Goal: Transaction & Acquisition: Purchase product/service

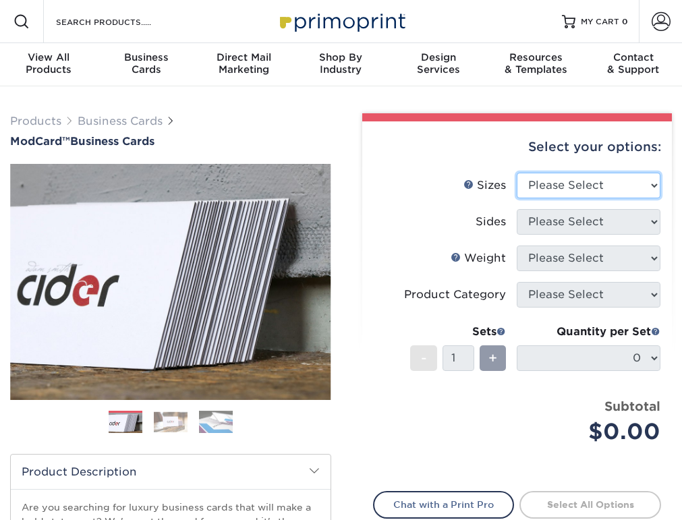
click at [596, 177] on select "Please Select 1.5" x 3.5" - Mini 1.75" x 3.5" - Mini 2" x 2" - Square 2" x 3" -…" at bounding box center [589, 186] width 144 height 26
select select "2.00x3.50"
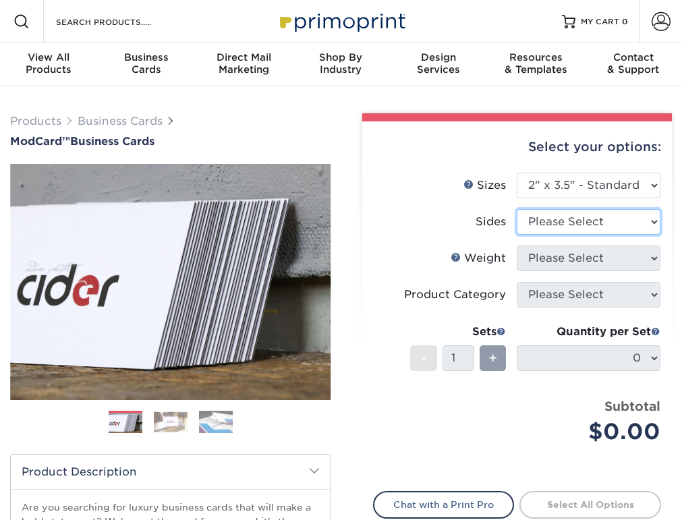
click at [598, 225] on select "Please Select Print Both Sides Print Front Only" at bounding box center [589, 222] width 144 height 26
select select "13abbda7-1d64-4f25-8bb2-c179b224825d"
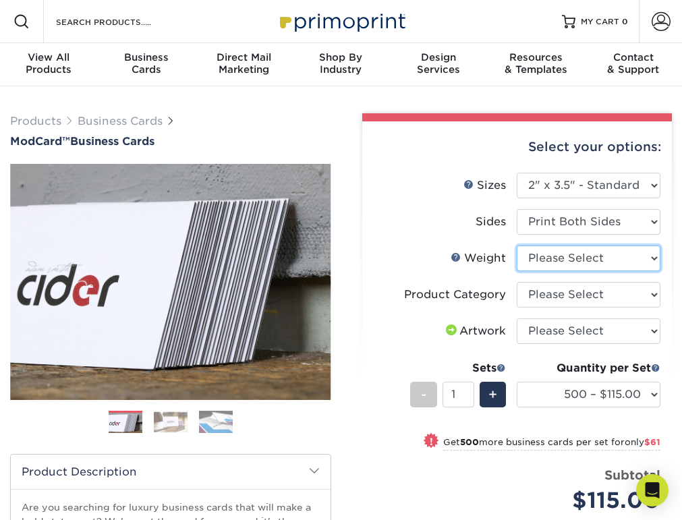
click at [605, 261] on select "Please Select 32PTUCBLK" at bounding box center [589, 259] width 144 height 26
select select "32PTUCBLK"
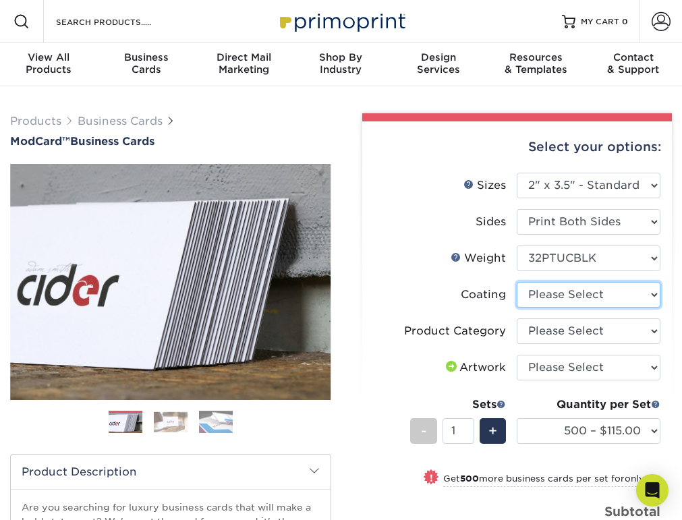
click at [614, 299] on select at bounding box center [589, 295] width 144 height 26
select select "3e7618de-abca-4bda-9f97-8b9129e913d8"
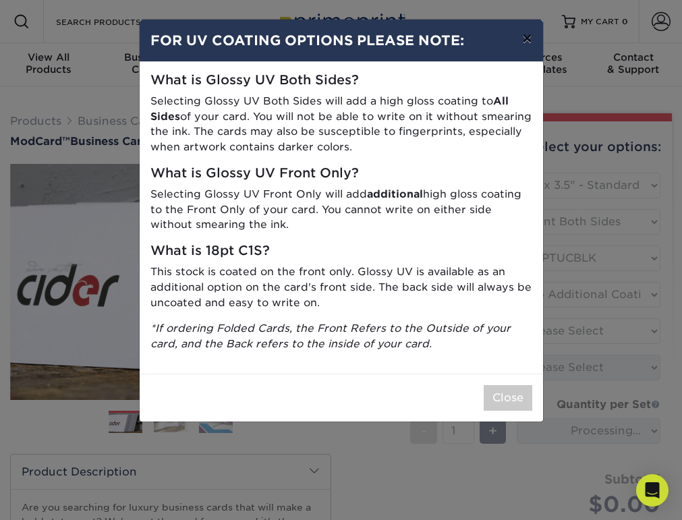
click at [531, 31] on button "×" at bounding box center [526, 39] width 31 height 38
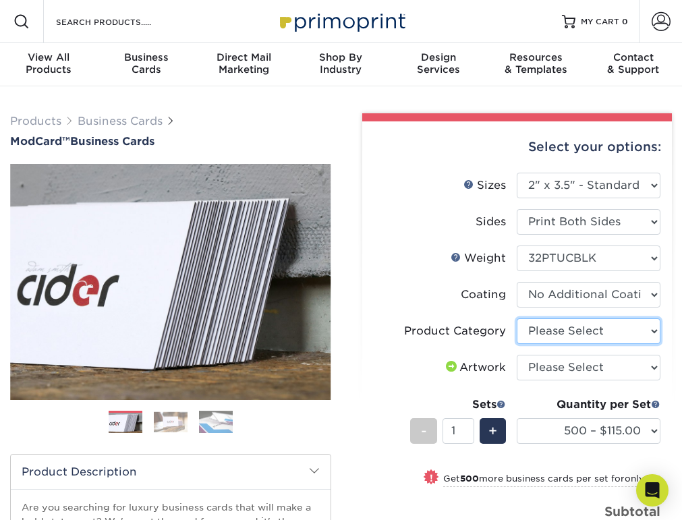
click at [596, 326] on select "Please Select Business Cards" at bounding box center [589, 331] width 144 height 26
select select "3b5148f1-0588-4f88-a218-97bcfdce65c1"
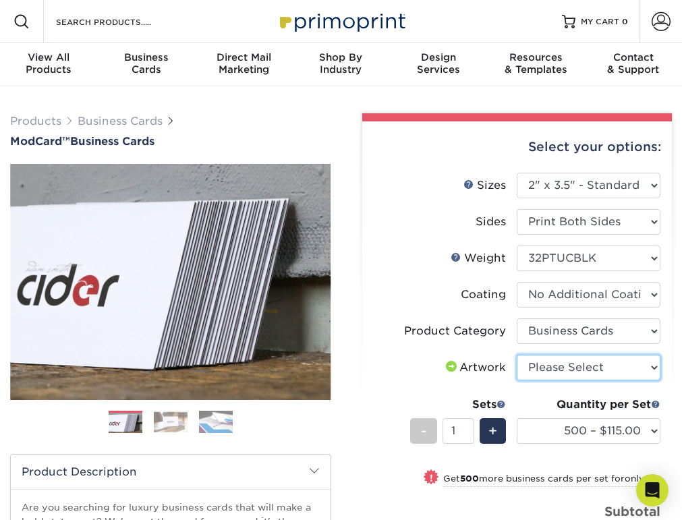
click at [603, 372] on select "Please Select I will upload files I need a design - $100" at bounding box center [589, 368] width 144 height 26
select select "design"
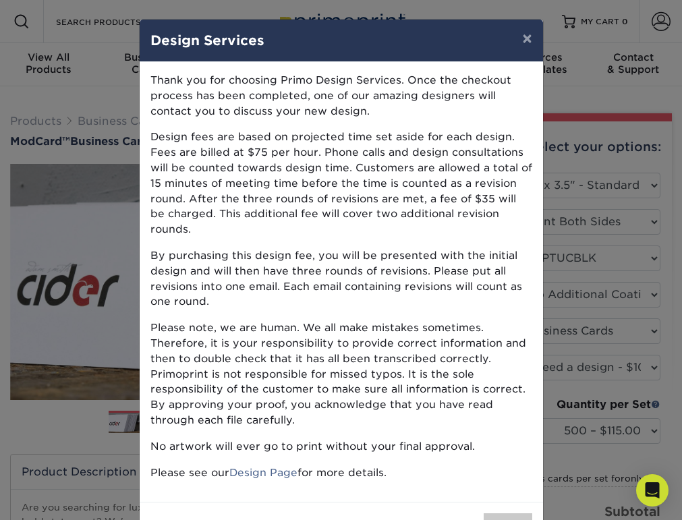
scroll to position [34, 0]
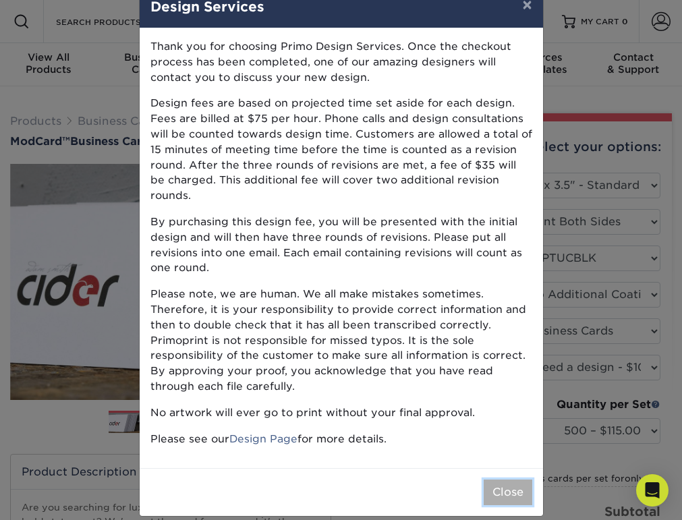
click at [513, 480] on button "Close" at bounding box center [508, 493] width 49 height 26
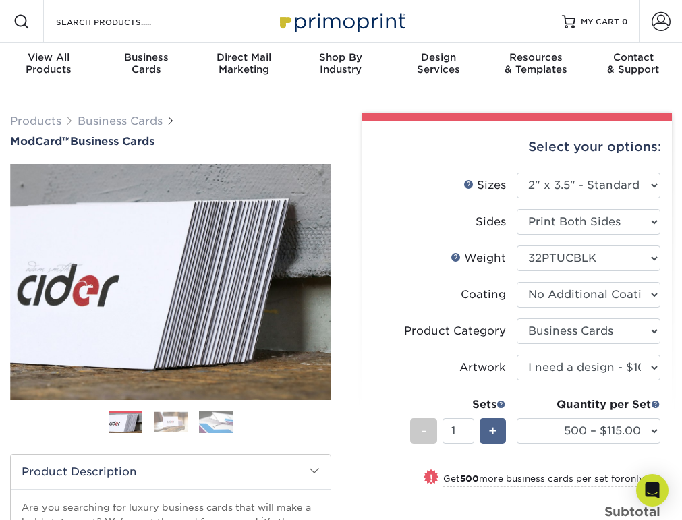
click at [495, 430] on span "+" at bounding box center [492, 431] width 9 height 20
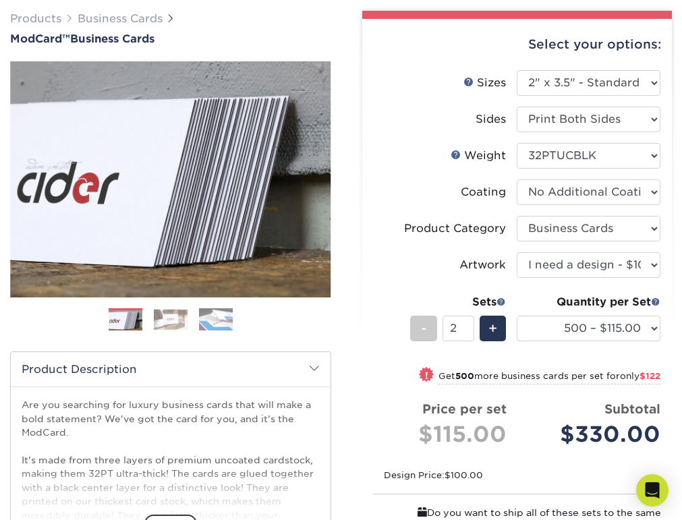
scroll to position [107, 0]
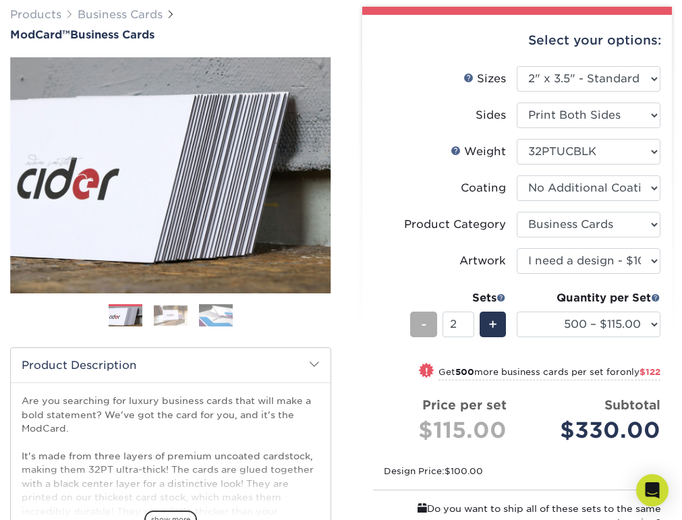
click at [420, 326] on div "-" at bounding box center [423, 325] width 26 height 26
type input "1"
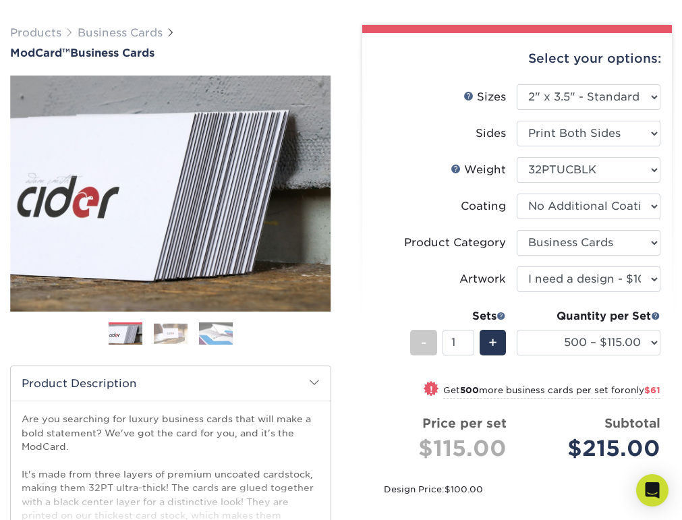
scroll to position [0, 0]
